Goal: Information Seeking & Learning: Learn about a topic

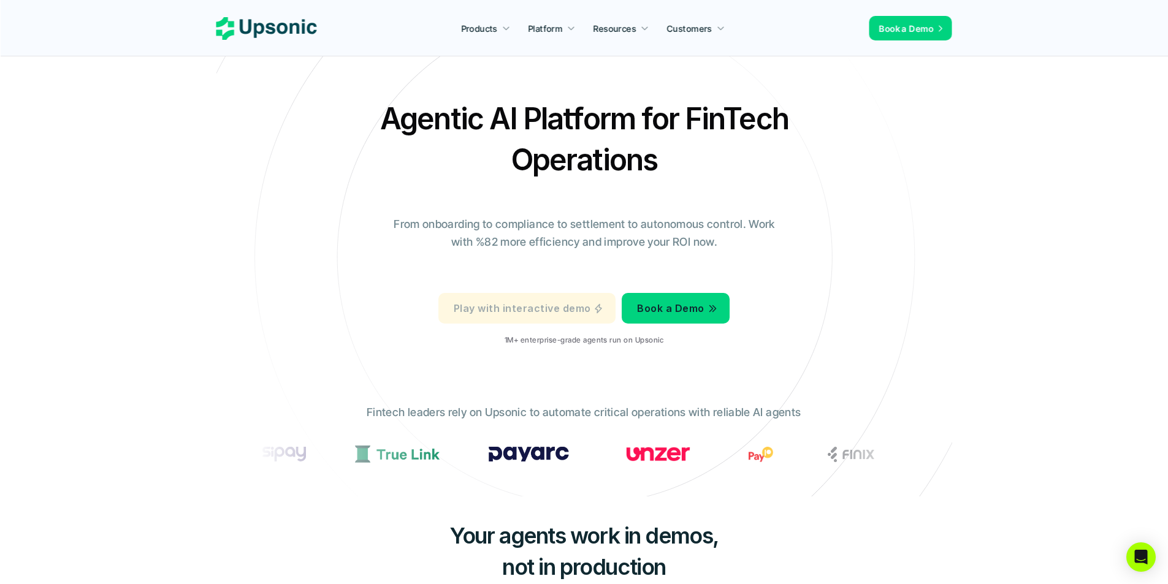
click at [547, 315] on p "Play with interactive demo" at bounding box center [522, 309] width 137 height 18
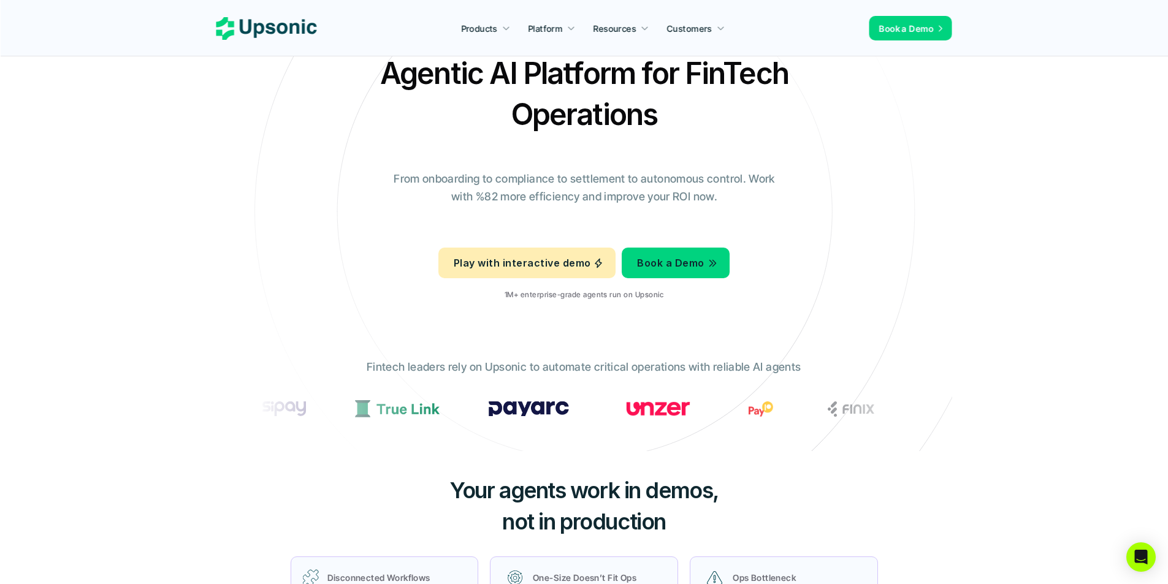
scroll to position [47, 0]
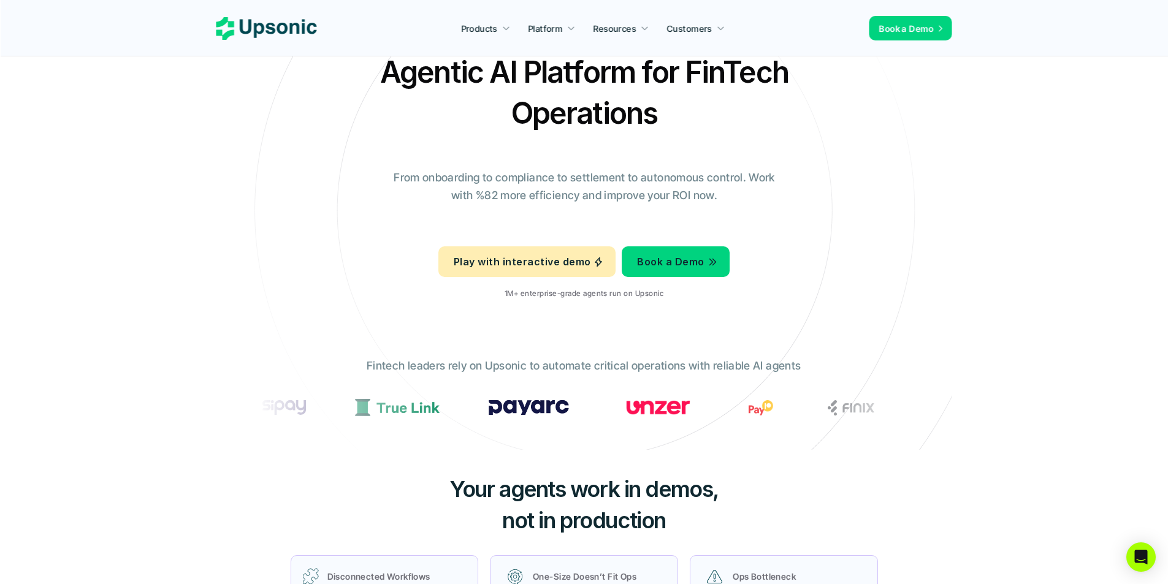
drag, startPoint x: 570, startPoint y: 408, endPoint x: 560, endPoint y: 407, distance: 10.6
click at [560, 407] on div at bounding box center [661, 407] width 792 height 17
click at [494, 440] on div "Fintech leaders rely on Upsonic to automate critical operations with reliable A…" at bounding box center [584, 394] width 675 height 93
drag, startPoint x: 383, startPoint y: 368, endPoint x: 606, endPoint y: 368, distance: 223.2
click at [606, 368] on p "Fintech leaders rely on Upsonic to automate critical operations with reliable A…" at bounding box center [584, 367] width 434 height 18
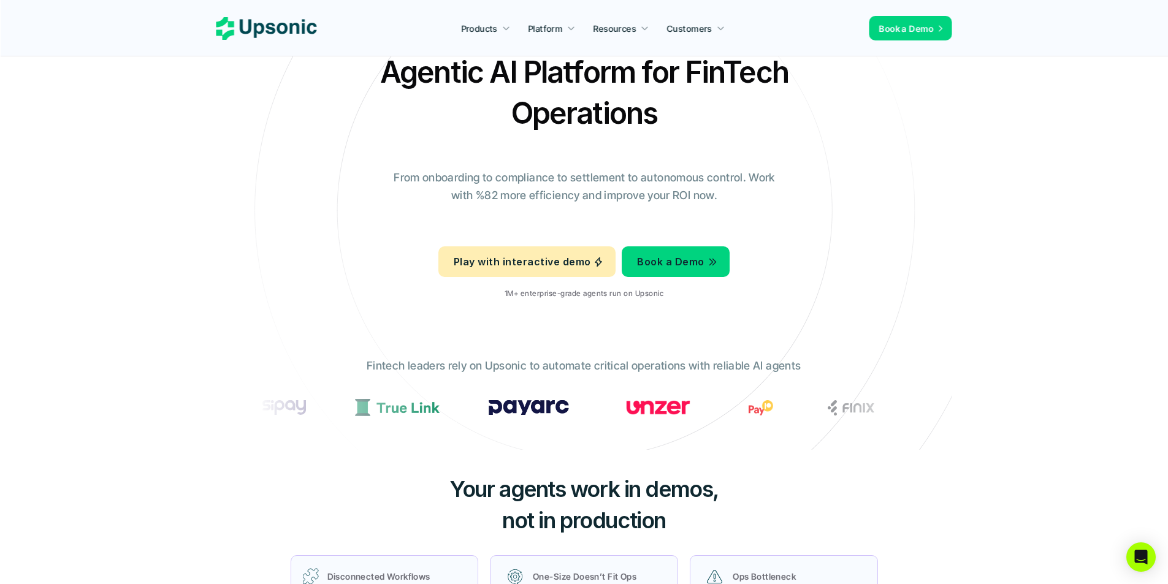
click at [612, 368] on p "Fintech leaders rely on Upsonic to automate critical operations with reliable A…" at bounding box center [584, 367] width 434 height 18
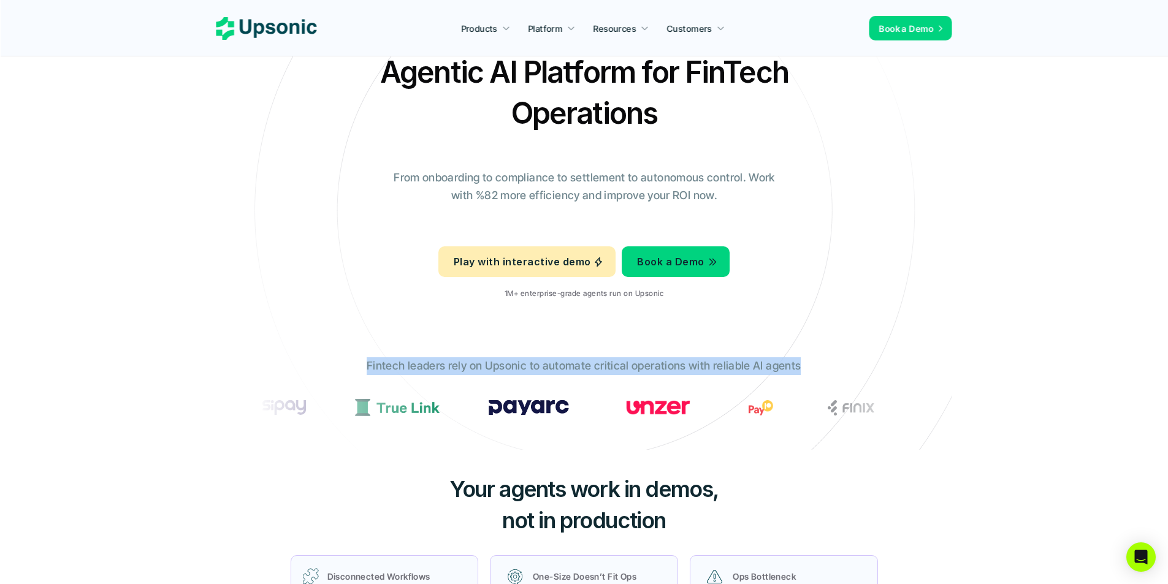
click at [612, 368] on p "Fintech leaders rely on Upsonic to automate critical operations with reliable A…" at bounding box center [584, 367] width 434 height 18
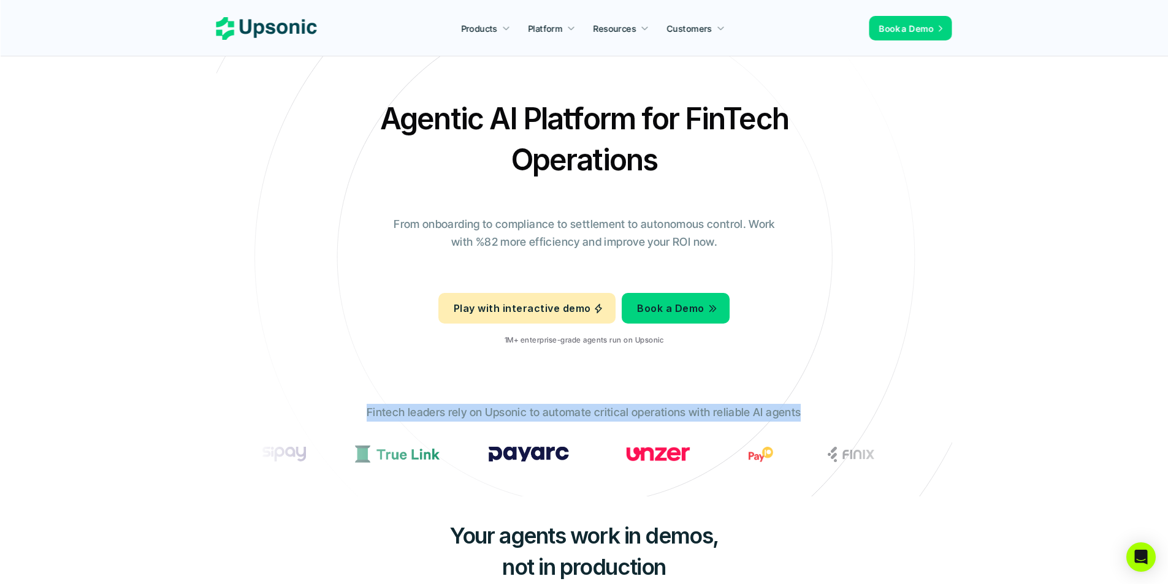
scroll to position [368, 0]
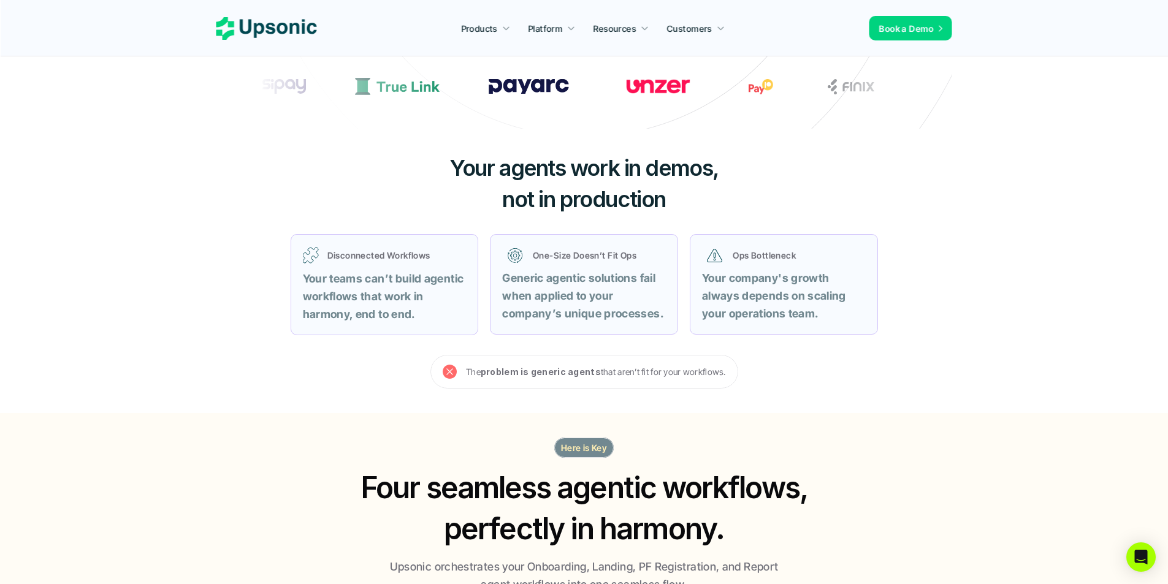
click at [351, 261] on p "Disconnected Workflows" at bounding box center [397, 255] width 139 height 13
click at [495, 205] on h3 "Your agents work in demos, not in production" at bounding box center [584, 184] width 368 height 62
drag, startPoint x: 495, startPoint y: 205, endPoint x: 675, endPoint y: 207, distance: 179.7
click at [675, 207] on h3 "Your agents work in demos, not in production" at bounding box center [584, 184] width 368 height 62
click at [483, 170] on span "Your agents work in demos," at bounding box center [584, 168] width 269 height 27
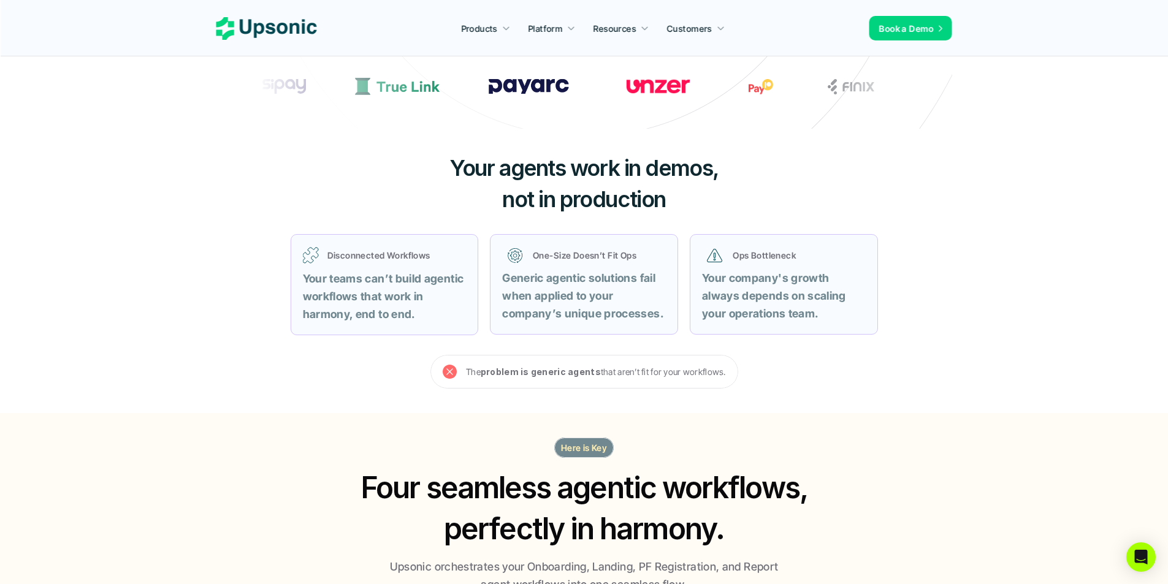
click at [483, 170] on span "Your agents work in demos," at bounding box center [584, 168] width 269 height 27
click at [510, 200] on span "not in production" at bounding box center [584, 199] width 164 height 27
drag, startPoint x: 510, startPoint y: 200, endPoint x: 622, endPoint y: 200, distance: 111.6
click at [621, 200] on span "not in production" at bounding box center [584, 199] width 164 height 27
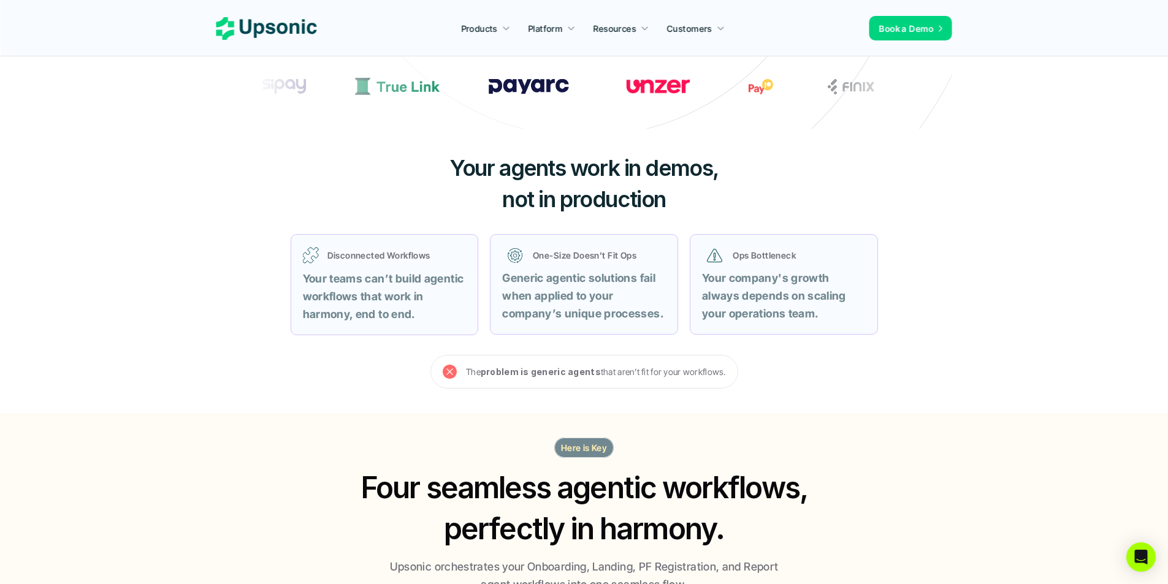
click at [533, 258] on p "One-Size Doesn’t Fit Ops" at bounding box center [597, 255] width 128 height 13
drag, startPoint x: 533, startPoint y: 258, endPoint x: 621, endPoint y: 256, distance: 88.3
click at [621, 256] on p "One-Size Doesn’t Fit Ops" at bounding box center [597, 255] width 128 height 13
click at [741, 259] on p "Ops Bottleneck" at bounding box center [797, 255] width 128 height 13
drag, startPoint x: 741, startPoint y: 259, endPoint x: 788, endPoint y: 261, distance: 46.7
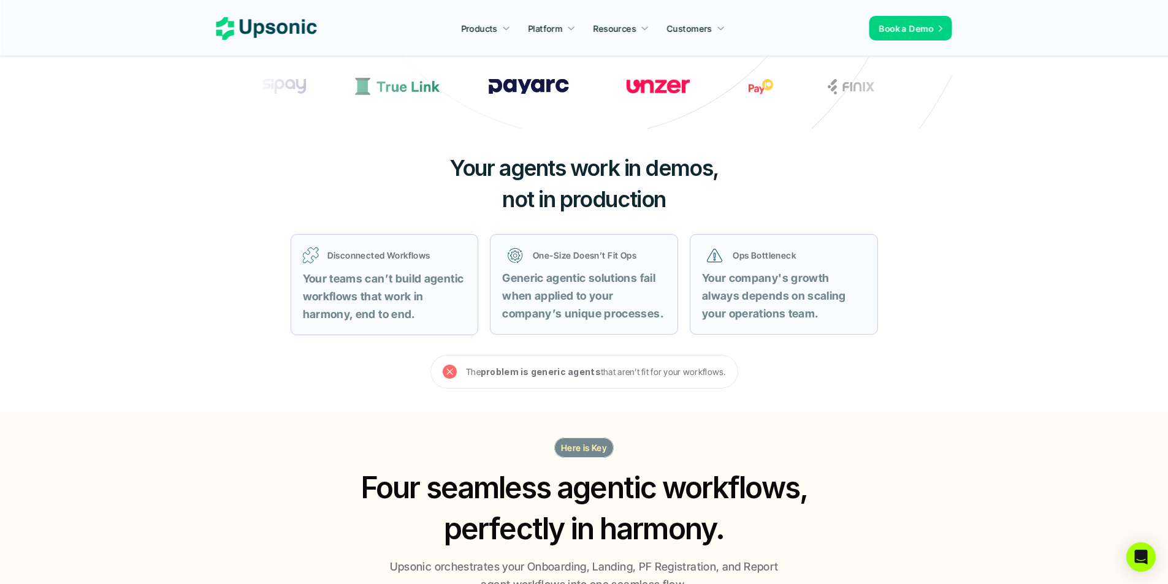
click at [788, 261] on p "Ops Bottleneck" at bounding box center [797, 255] width 128 height 13
click at [344, 257] on p "Disconnected Workflows" at bounding box center [397, 255] width 139 height 13
drag, startPoint x: 344, startPoint y: 257, endPoint x: 436, endPoint y: 257, distance: 92.0
click at [436, 257] on p "Disconnected Workflows" at bounding box center [397, 255] width 139 height 13
click at [328, 277] on strong "Your teams can’t build agentic workflows that work in harmony, end to end." at bounding box center [385, 296] width 164 height 48
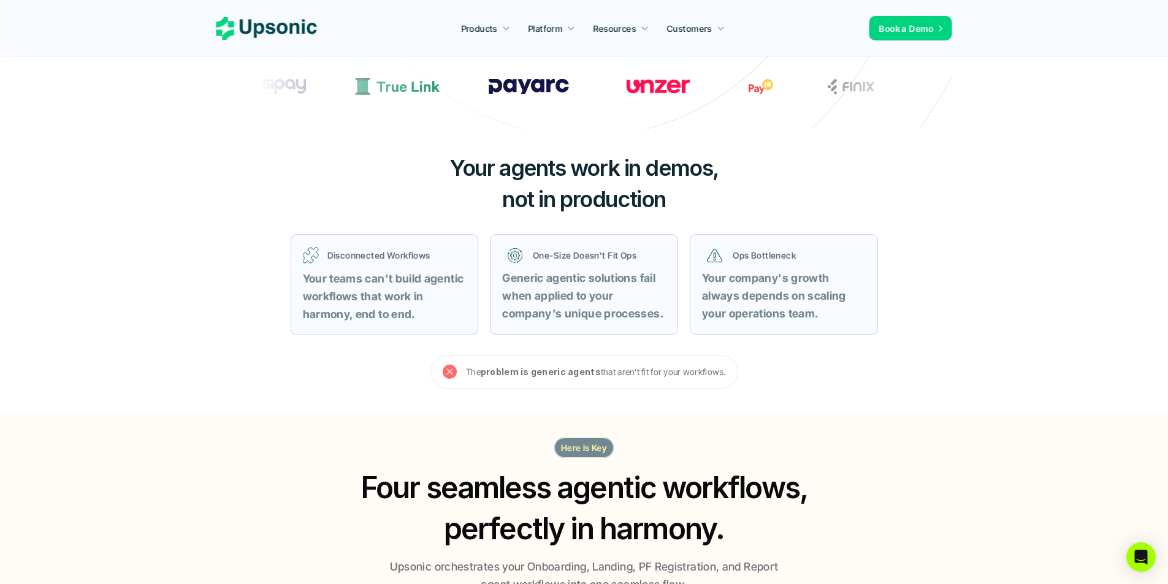
click at [328, 278] on strong "Your teams can’t build agentic workflows that work in harmony, end to end." at bounding box center [385, 296] width 164 height 48
drag, startPoint x: 328, startPoint y: 278, endPoint x: 340, endPoint y: 289, distance: 16.5
click at [330, 280] on strong "Your teams can’t build agentic workflows that work in harmony, end to end." at bounding box center [385, 296] width 164 height 48
click at [554, 324] on div "One-Size Doesn’t Fit Ops Generic agentic solutions fail when applied to your co…" at bounding box center [584, 284] width 188 height 101
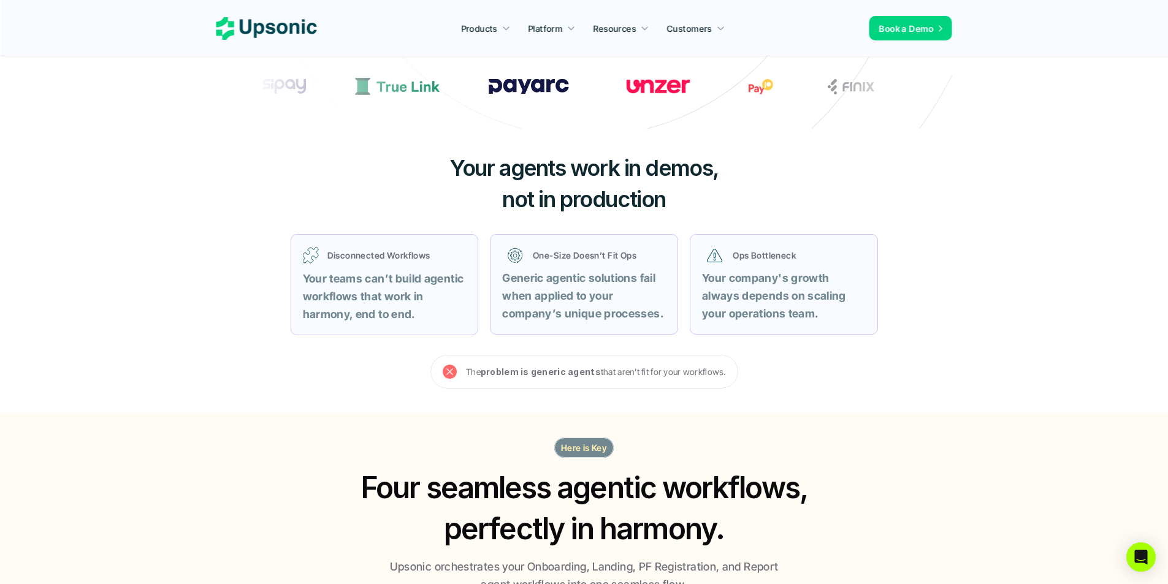
click at [546, 321] on div at bounding box center [546, 321] width 0 height 0
click at [605, 374] on p "The problem is generic agents that aren’t fit for your workflows." at bounding box center [596, 371] width 260 height 15
click at [597, 378] on div at bounding box center [597, 378] width 0 height 0
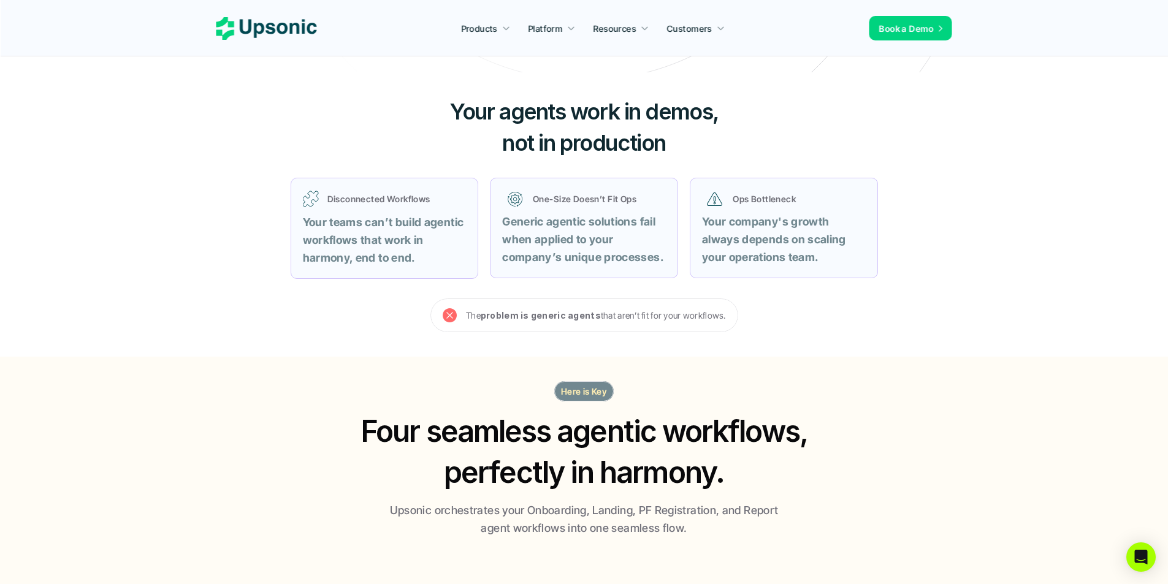
scroll to position [491, 0]
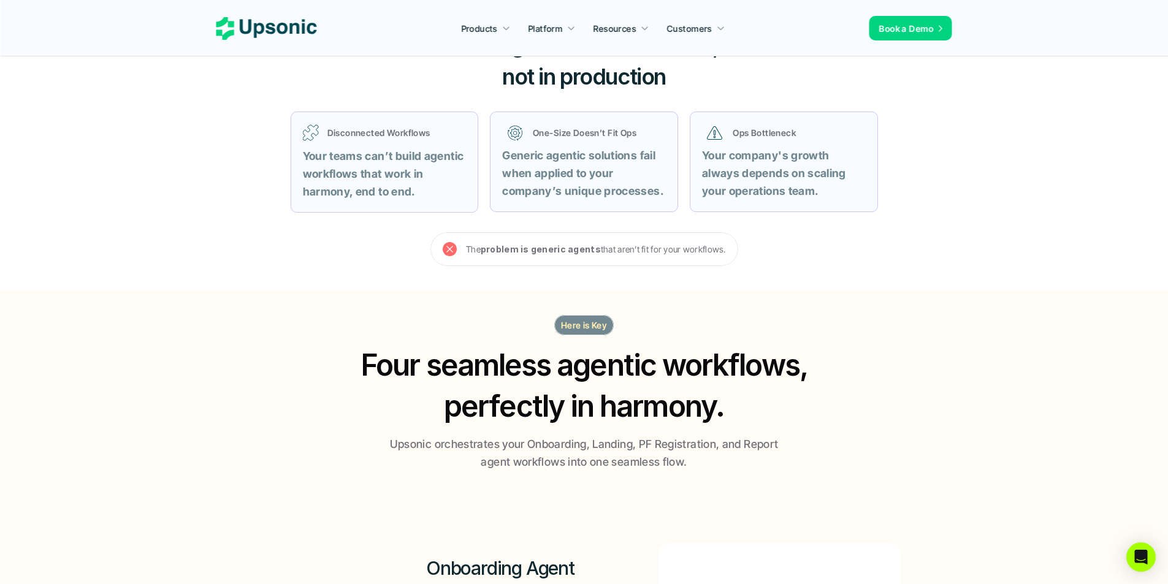
click at [397, 372] on h2 "Four seamless agentic workflows, perfectly in harmony." at bounding box center [584, 386] width 471 height 82
drag, startPoint x: 397, startPoint y: 372, endPoint x: 750, endPoint y: 417, distance: 356.2
click at [750, 417] on h2 "Four seamless agentic workflows, perfectly in harmony." at bounding box center [584, 386] width 471 height 82
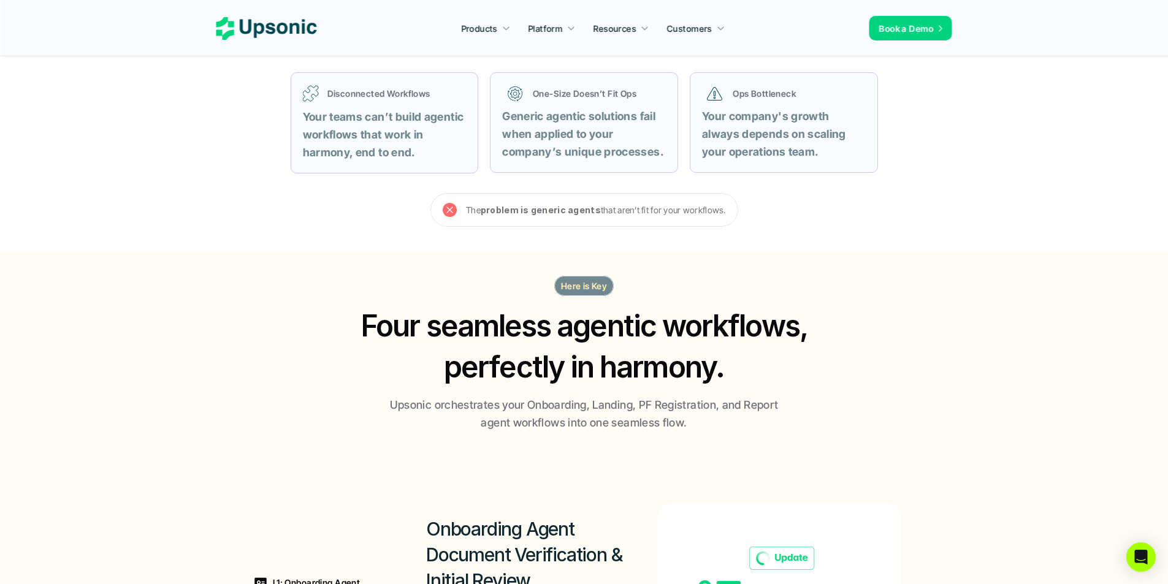
scroll to position [552, 0]
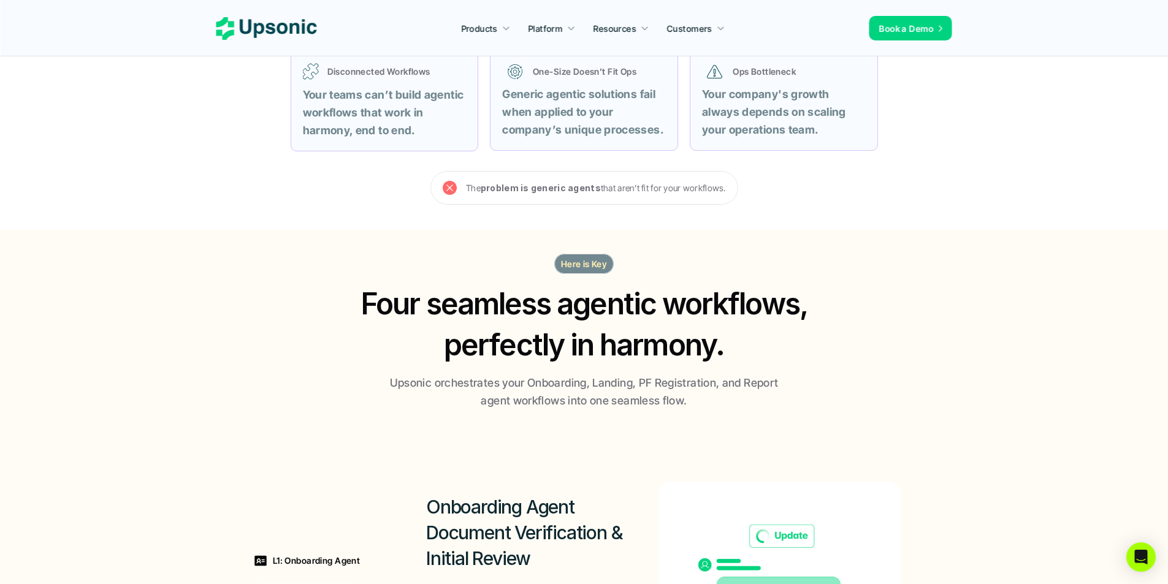
click at [501, 380] on p "Upsonic orchestrates your Onboarding, Landing, PF Registration, and Report agen…" at bounding box center [584, 393] width 399 height 36
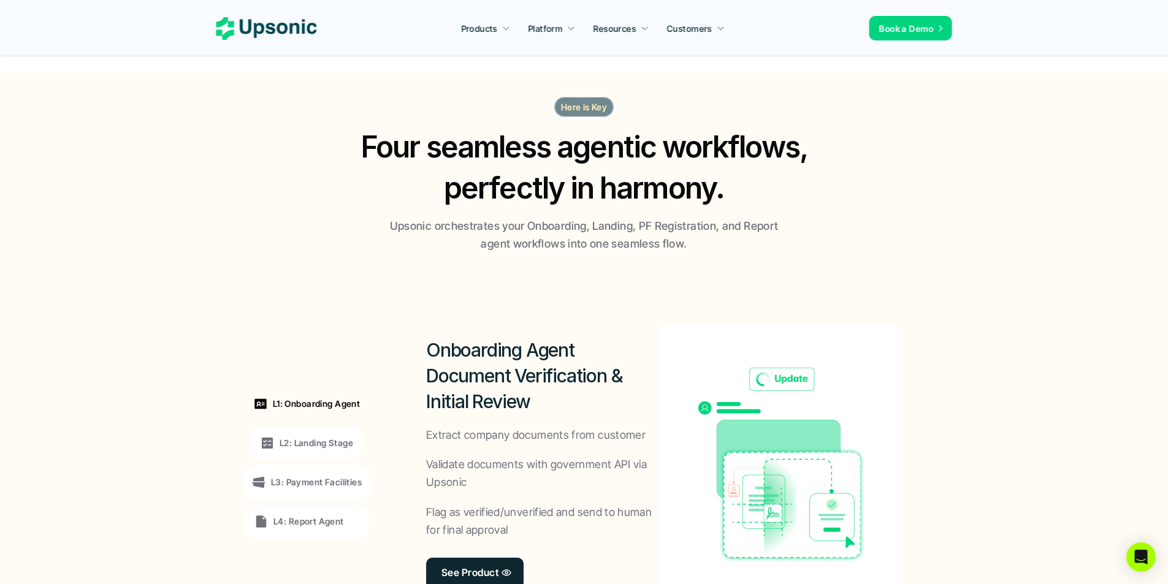
scroll to position [736, 0]
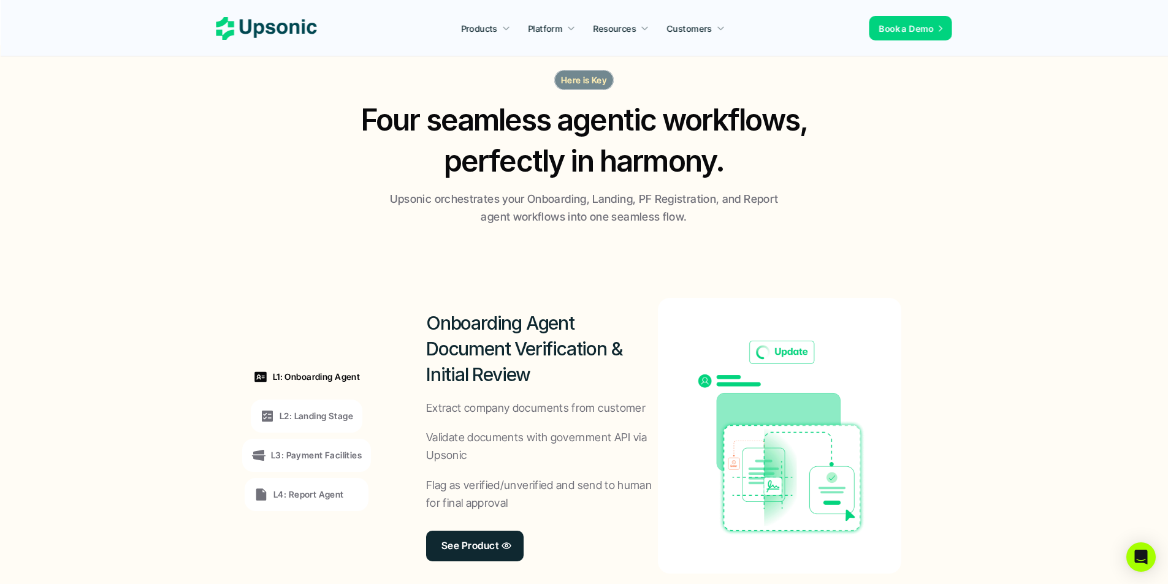
click at [469, 323] on h2 "Onboarding Agent Document Verification & Initial Review" at bounding box center [542, 348] width 232 height 77
drag, startPoint x: 469, startPoint y: 323, endPoint x: 483, endPoint y: 367, distance: 46.8
click at [483, 367] on h2 "Onboarding Agent Document Verification & Initial Review" at bounding box center [542, 348] width 232 height 77
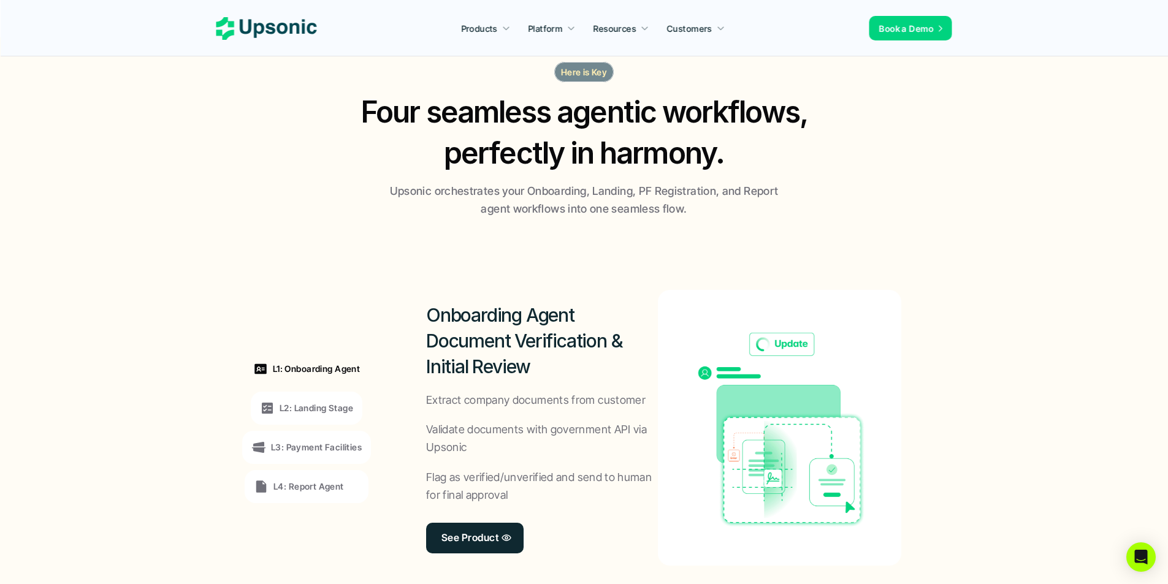
scroll to position [859, 0]
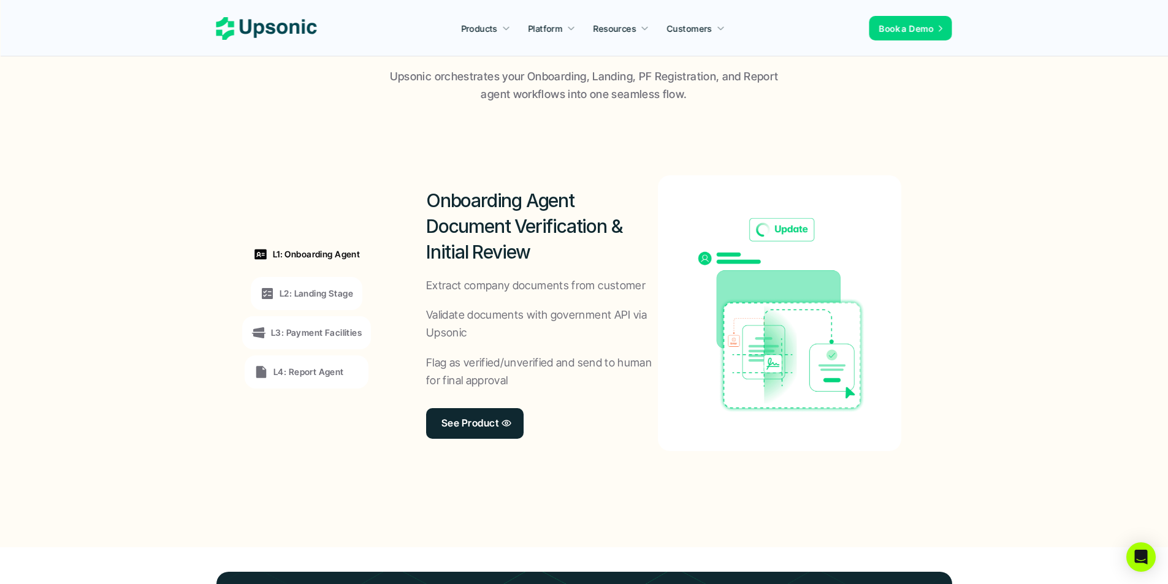
click at [337, 289] on p "L2: Landing Stage" at bounding box center [317, 293] width 74 height 13
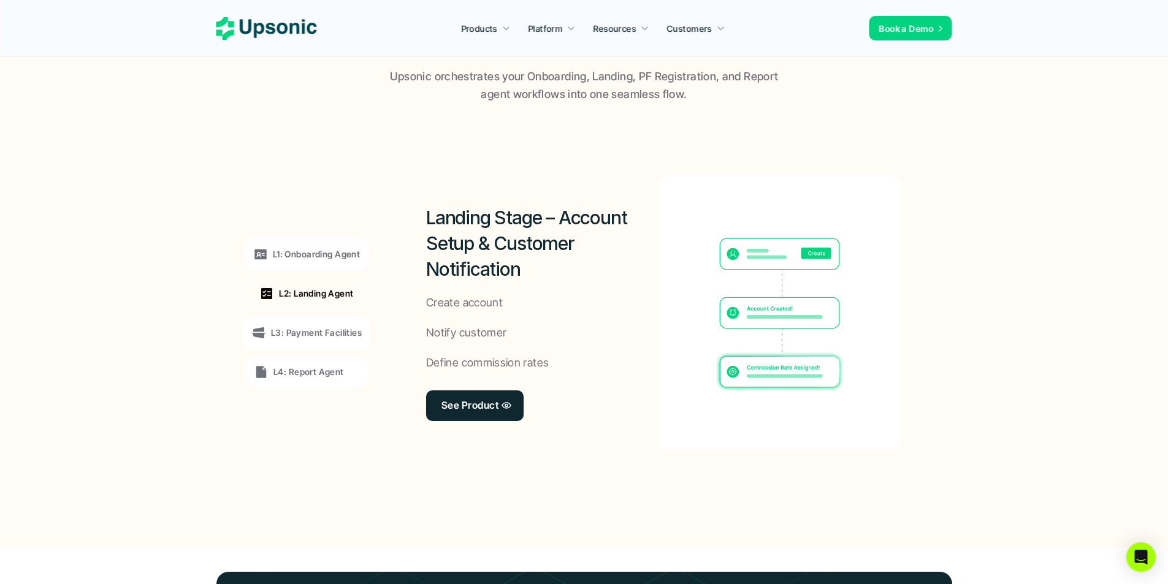
click at [332, 330] on p "L3: Payment Facilities" at bounding box center [316, 332] width 91 height 13
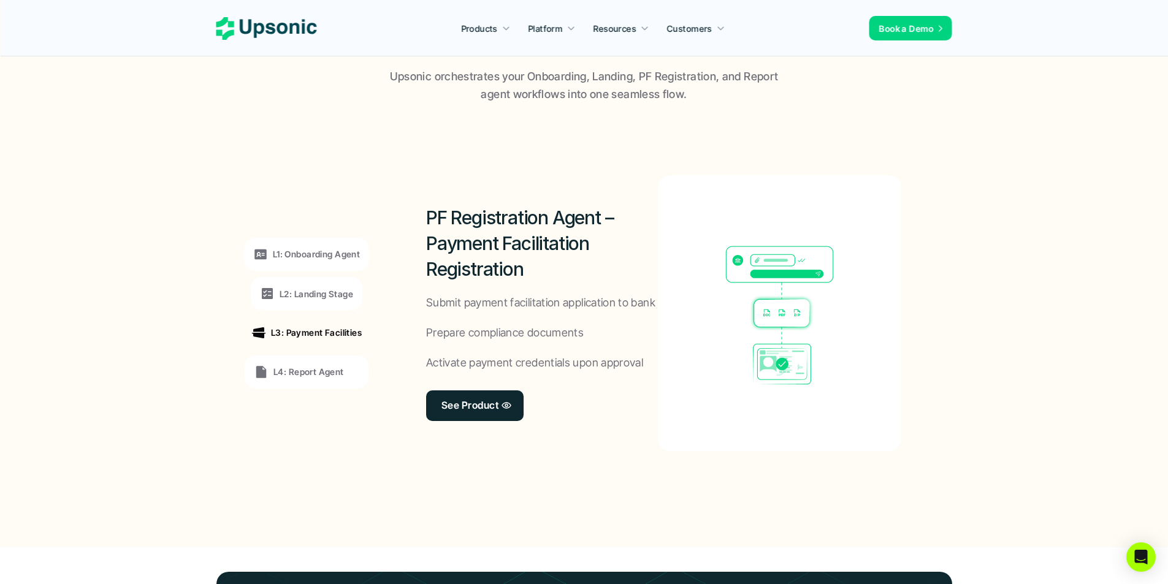
click at [326, 372] on p "L4: Report Agent" at bounding box center [309, 372] width 71 height 13
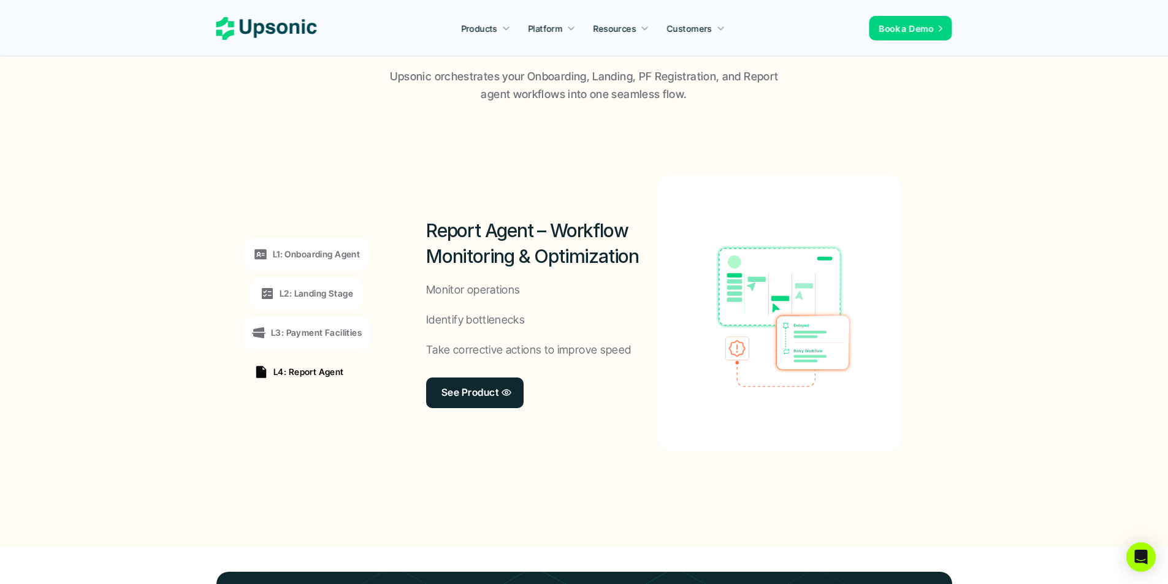
click at [332, 262] on div "L1: Onboarding Agent" at bounding box center [306, 254] width 125 height 33
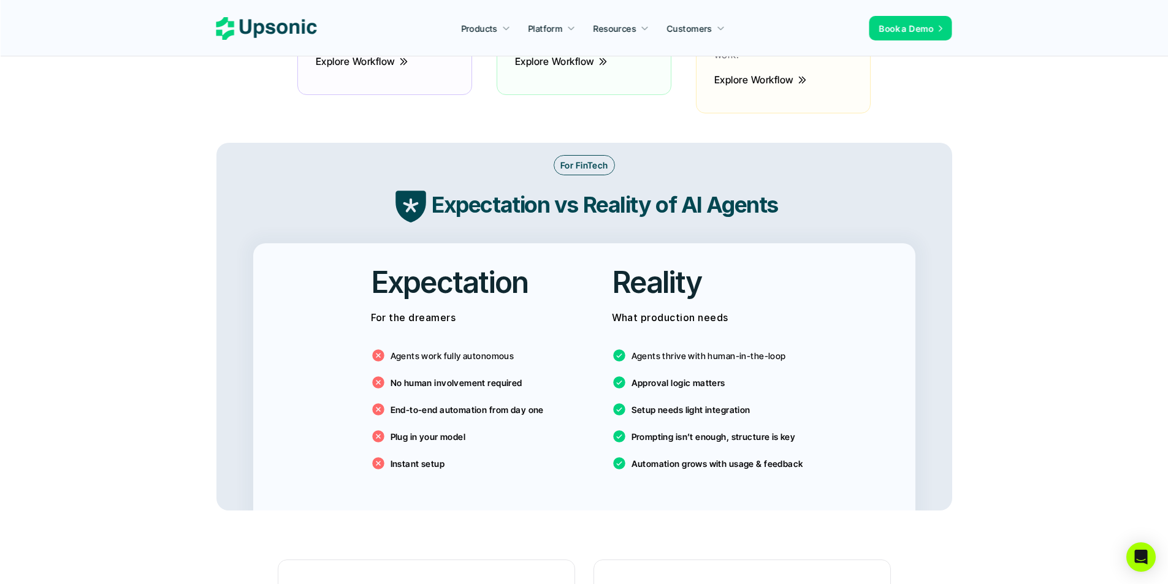
scroll to position [1963, 0]
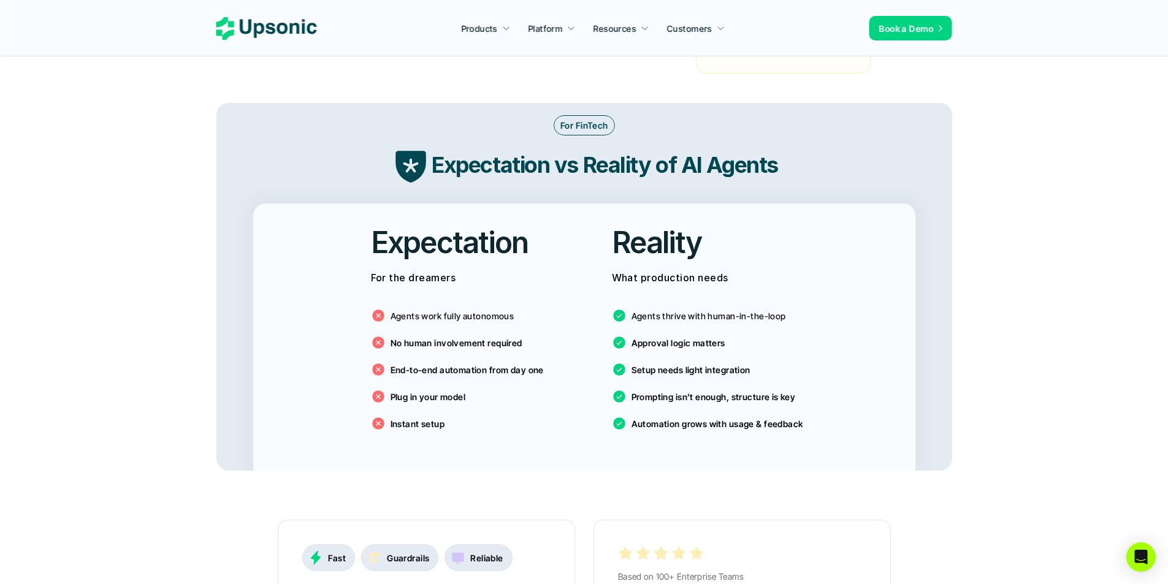
drag, startPoint x: 445, startPoint y: 133, endPoint x: 607, endPoint y: 363, distance: 281.3
click at [607, 363] on div "For FinTech Expectation vs Reality of AI Agents Expectation For the dreamers Ag…" at bounding box center [584, 287] width 736 height 368
click at [405, 337] on p "No human involvement required" at bounding box center [457, 343] width 132 height 13
drag, startPoint x: 392, startPoint y: 264, endPoint x: 416, endPoint y: 263, distance: 23.9
click at [416, 269] on p "For the dreamers" at bounding box center [464, 278] width 186 height 18
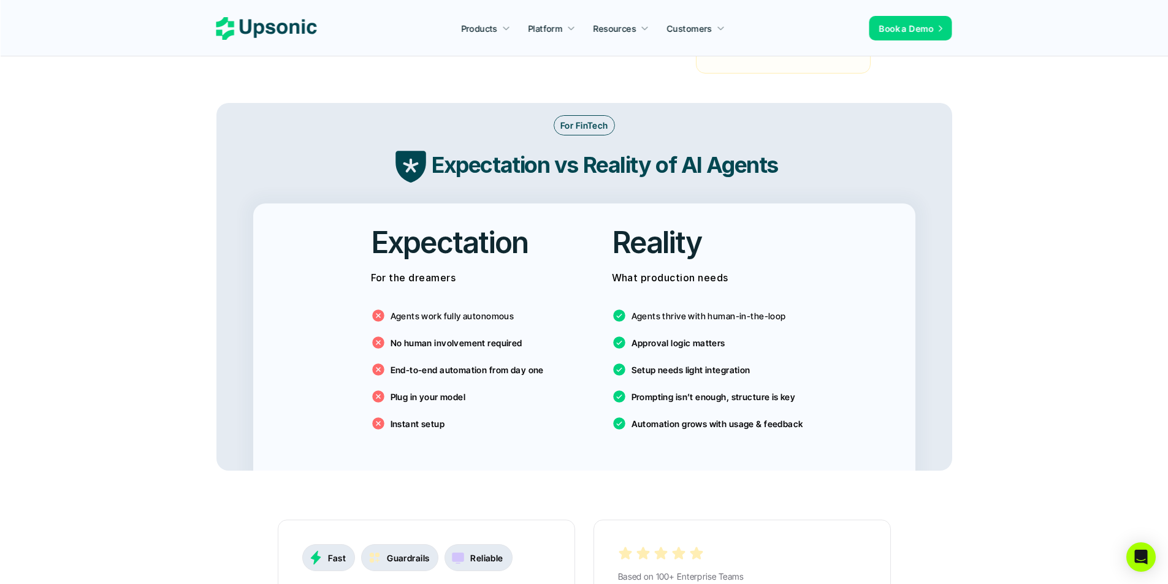
click at [644, 293] on div "Agents thrive with human-in-the-loop Approval logic matters Setup needs light i…" at bounding box center [705, 366] width 186 height 147
drag, startPoint x: 644, startPoint y: 281, endPoint x: 832, endPoint y: 412, distance: 228.7
click at [816, 408] on div "Expectation For the dreamers Agents work fully autonomous No human involvement …" at bounding box center [584, 337] width 662 height 267
click at [832, 413] on div "Expectation For the dreamers Agents work fully autonomous No human involvement …" at bounding box center [584, 337] width 662 height 267
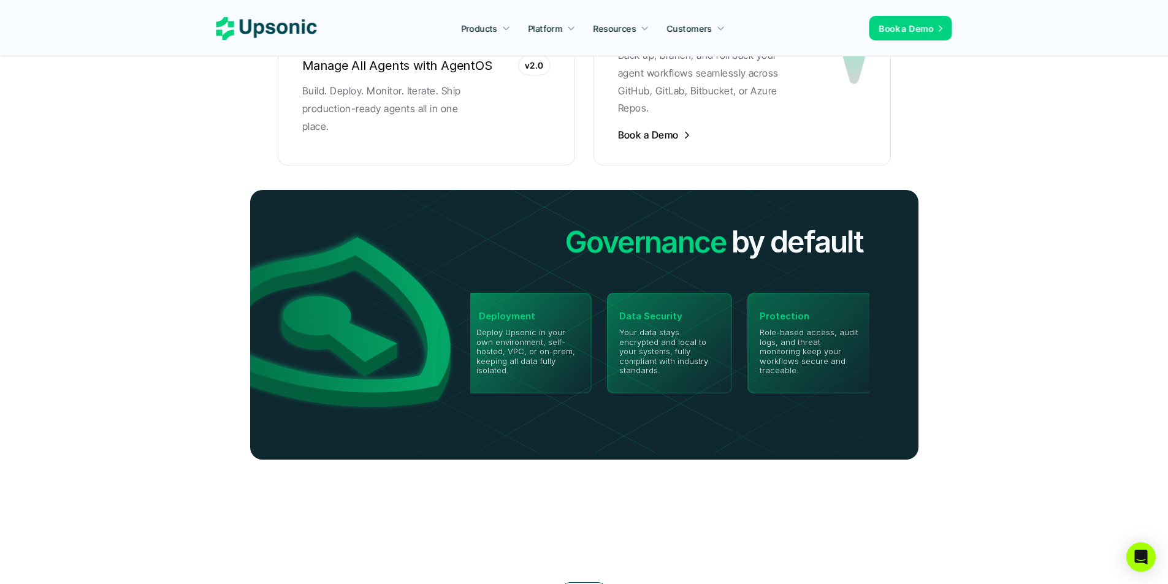
scroll to position [2664, 0]
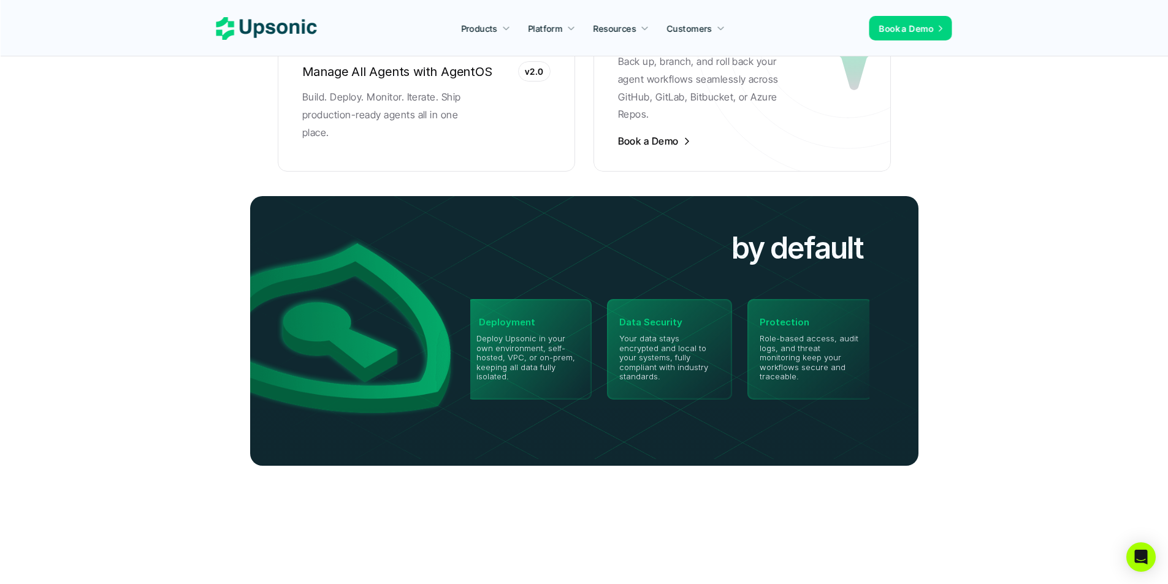
click at [519, 329] on img at bounding box center [584, 327] width 722 height 263
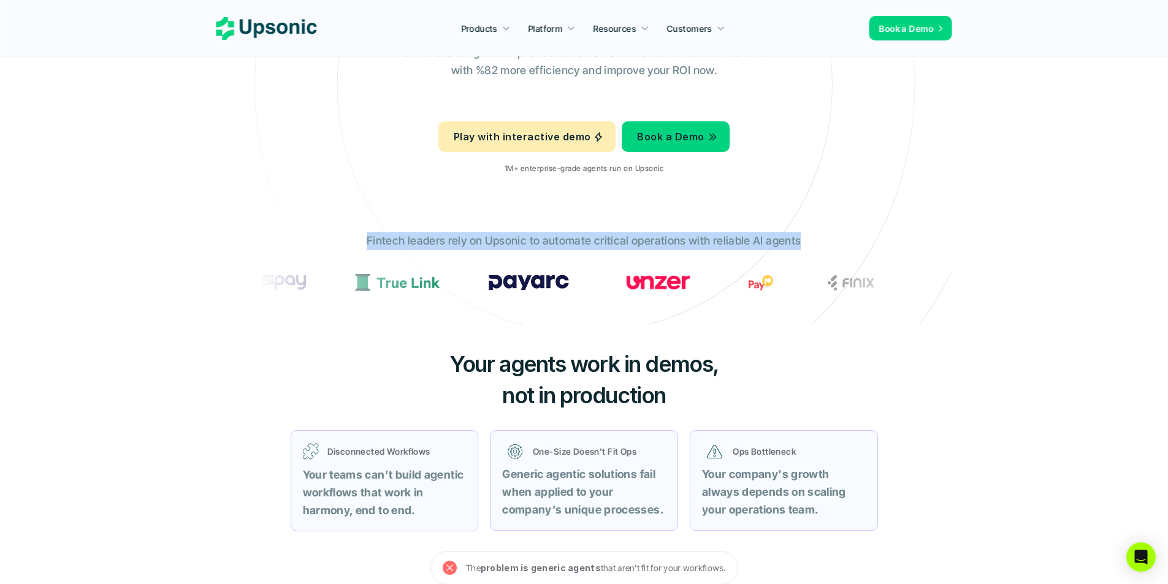
scroll to position [0, 0]
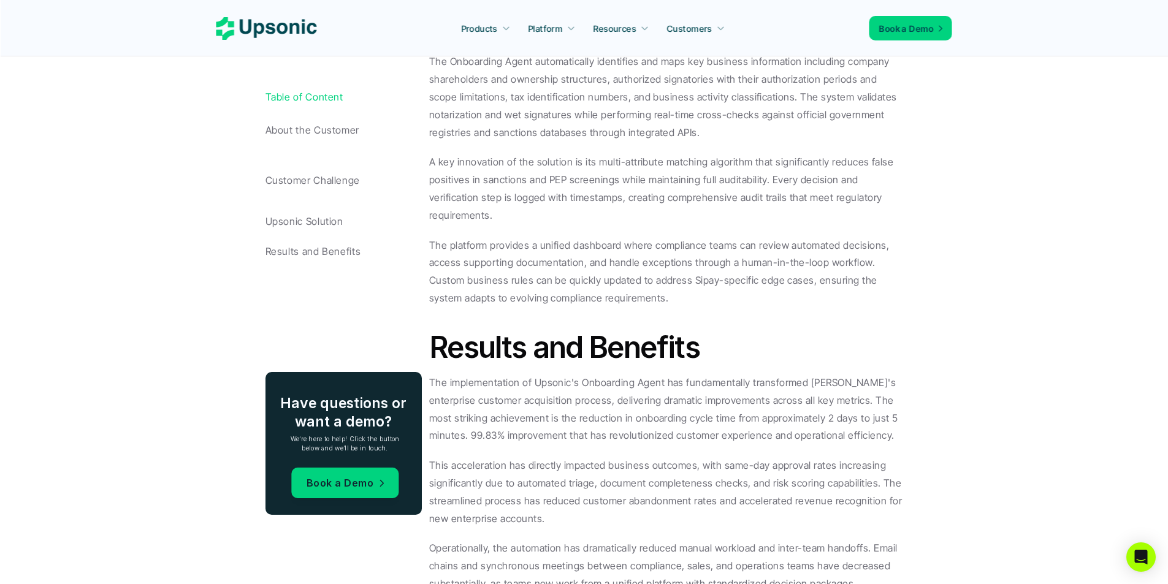
scroll to position [1559, 0]
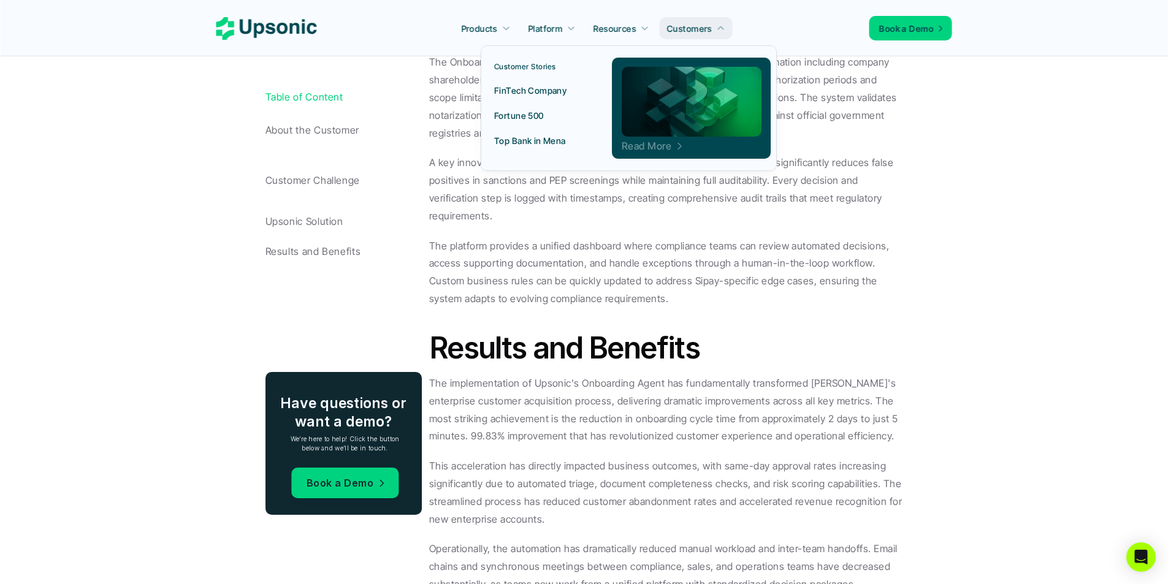
click at [661, 148] on p "Read More" at bounding box center [647, 146] width 50 height 3
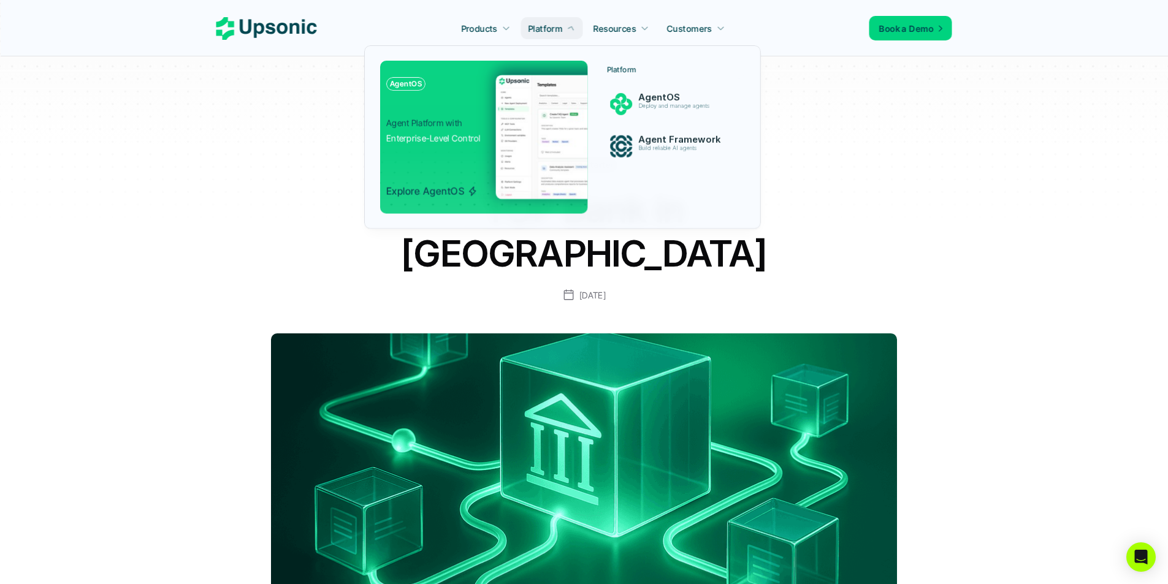
drag, startPoint x: 480, startPoint y: 174, endPoint x: 314, endPoint y: 278, distance: 196.2
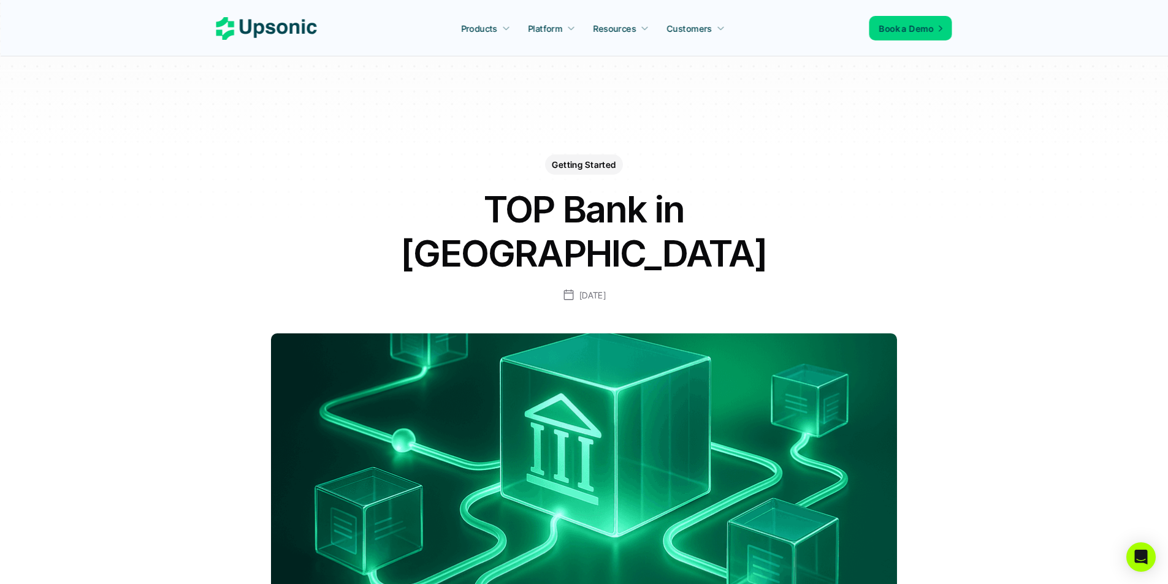
drag, startPoint x: 353, startPoint y: 196, endPoint x: 357, endPoint y: 218, distance: 21.9
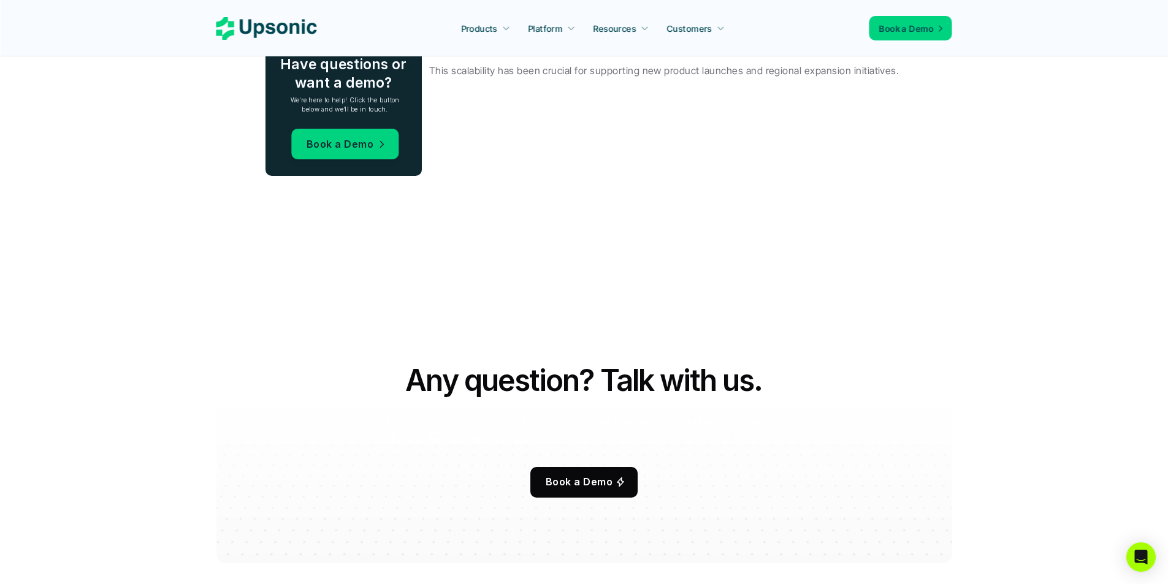
scroll to position [2243, 0]
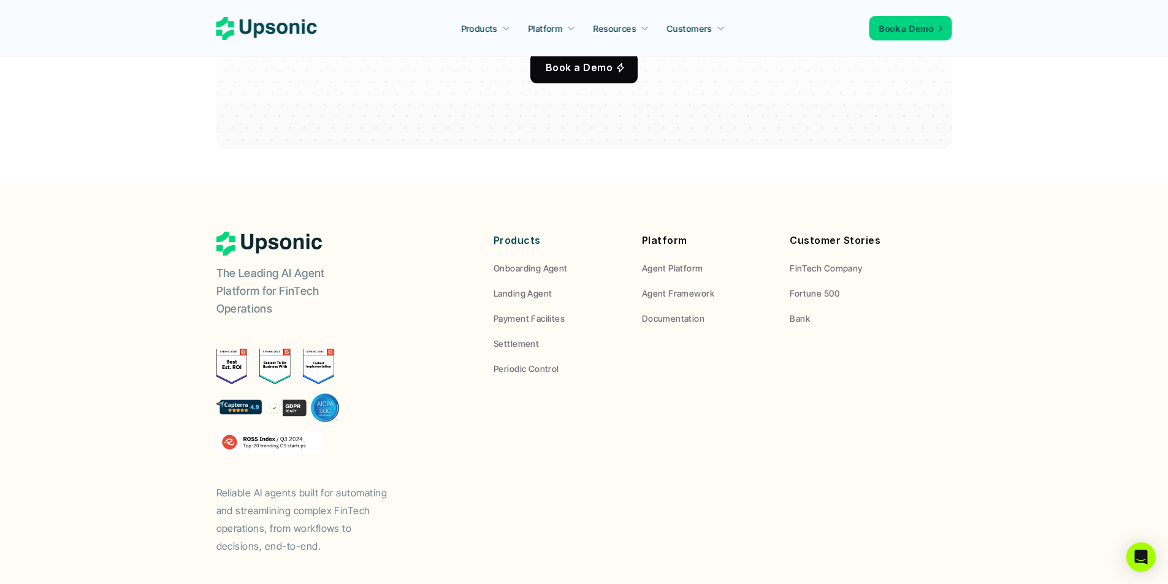
click at [602, 502] on footer "The Leading AI Agent Platform for FinTech Operations Reliable AI agents built f…" at bounding box center [584, 414] width 1168 height 463
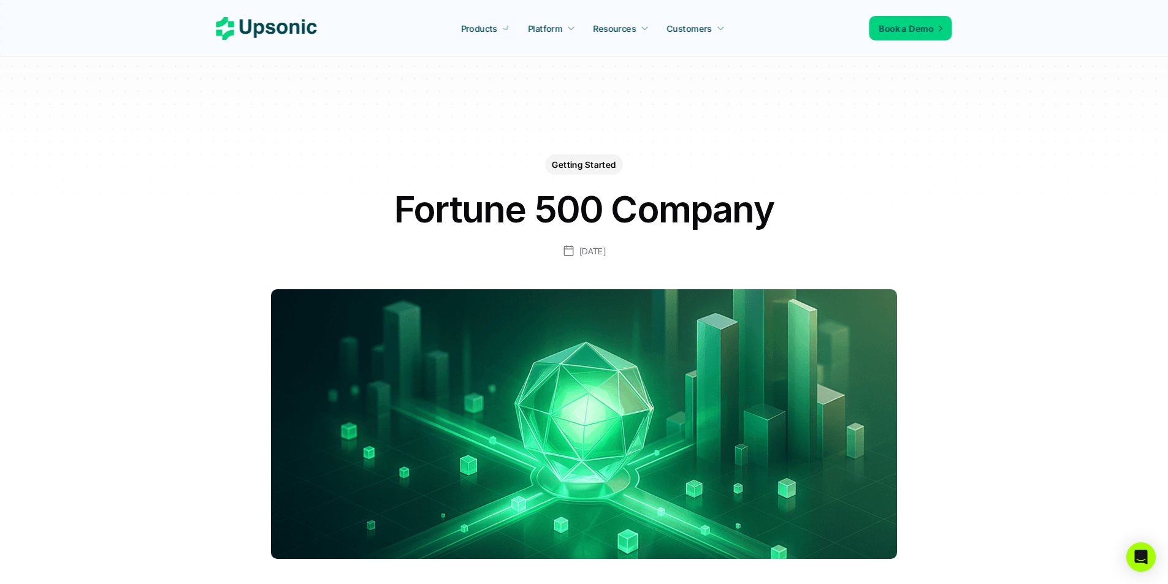
drag, startPoint x: 436, startPoint y: 200, endPoint x: 239, endPoint y: 247, distance: 202.9
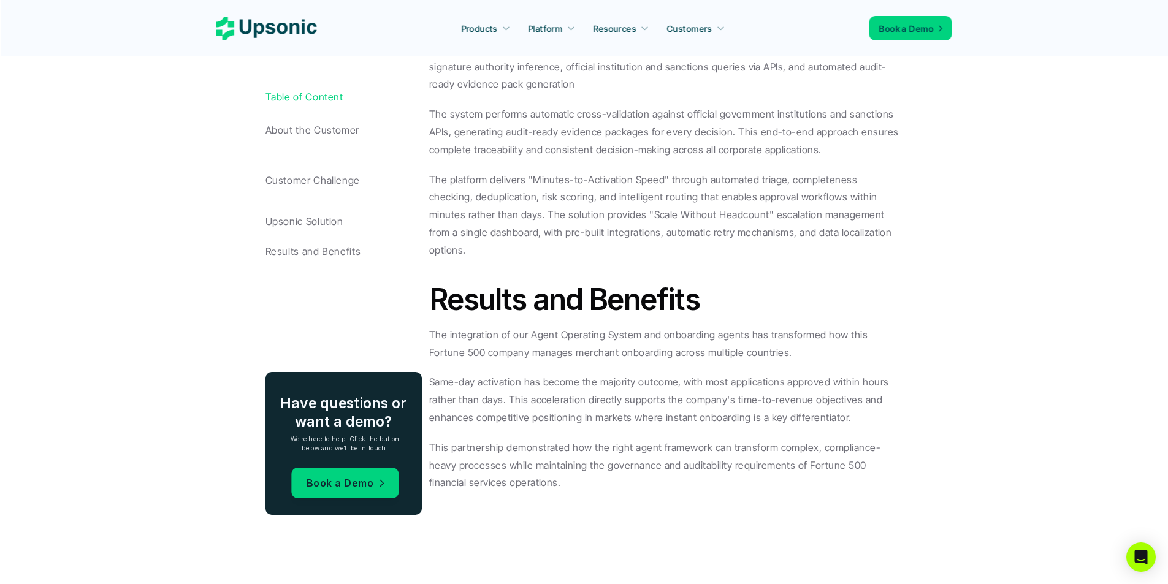
scroll to position [1475, 0]
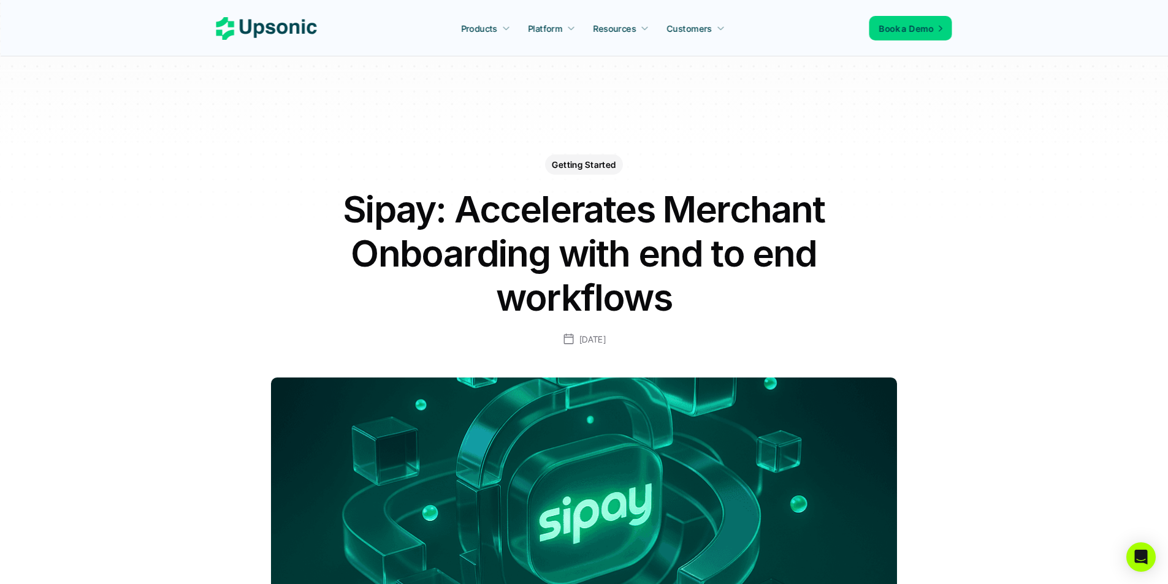
click at [286, 35] on icon at bounding box center [266, 28] width 101 height 23
